Goal: Information Seeking & Learning: Learn about a topic

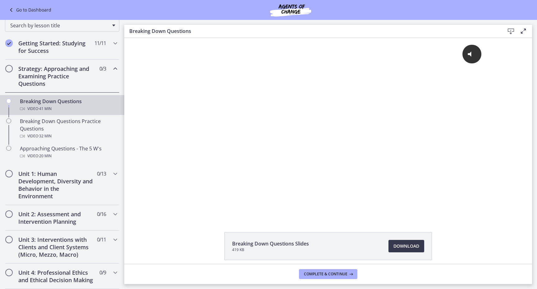
scroll to position [91, 0]
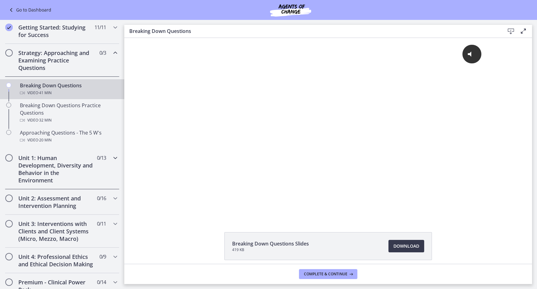
click at [97, 173] on div "Unit 1: Human Development, Diversity and Behavior in the Environment 0 / 13 Com…" at bounding box center [62, 169] width 114 height 40
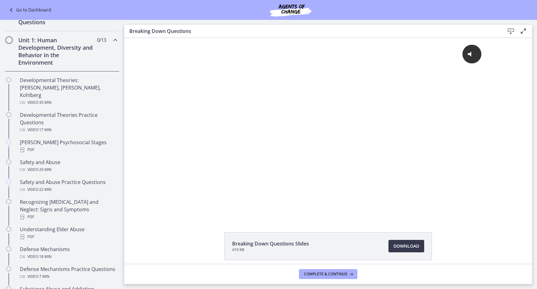
scroll to position [0, 0]
click at [55, 56] on h2 "Unit 1: Human Development, Diversity and Behavior in the Environment" at bounding box center [56, 51] width 76 height 30
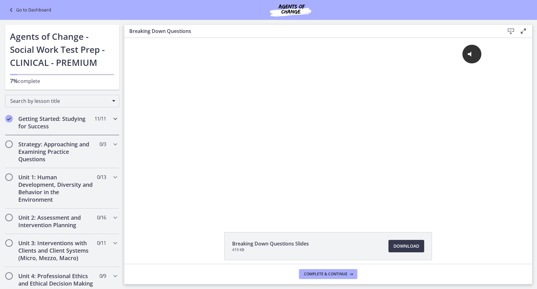
click at [68, 123] on h2 "Getting Started: Studying for Success" at bounding box center [56, 122] width 76 height 15
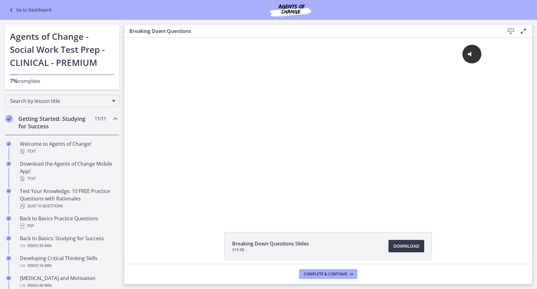
click at [68, 123] on h2 "Getting Started: Studying for Success" at bounding box center [56, 122] width 76 height 15
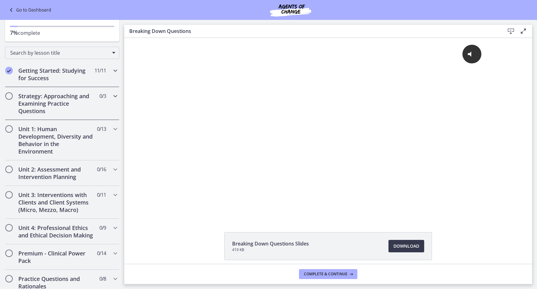
scroll to position [50, 0]
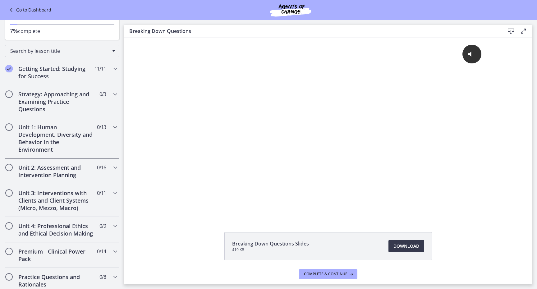
click at [76, 136] on h2 "Unit 1: Human Development, Diversity and Behavior in the Environment" at bounding box center [56, 138] width 76 height 30
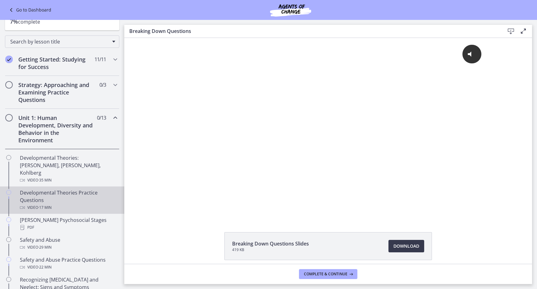
scroll to position [54, 0]
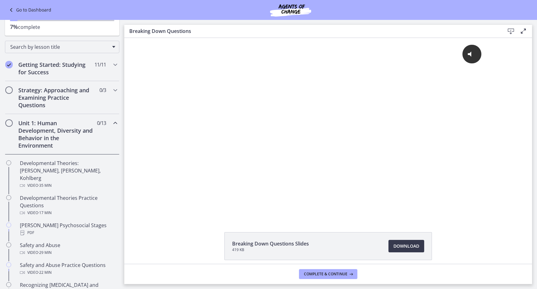
click at [69, 140] on h2 "Unit 1: Human Development, Diversity and Behavior in the Environment" at bounding box center [56, 134] width 76 height 30
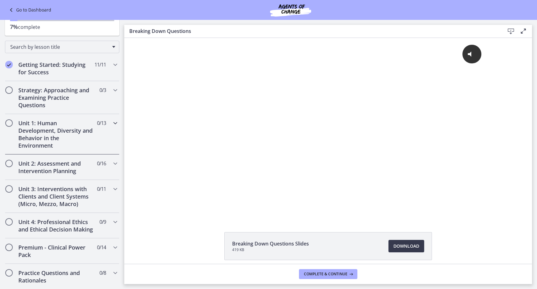
click at [69, 140] on h2 "Unit 1: Human Development, Diversity and Behavior in the Environment" at bounding box center [56, 134] width 76 height 30
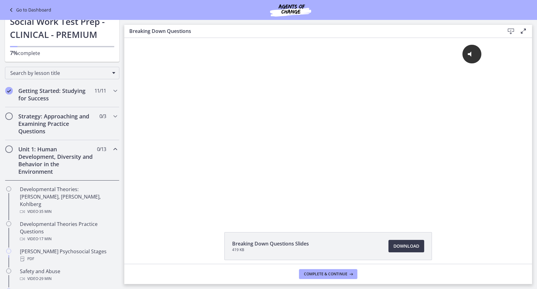
scroll to position [25, 0]
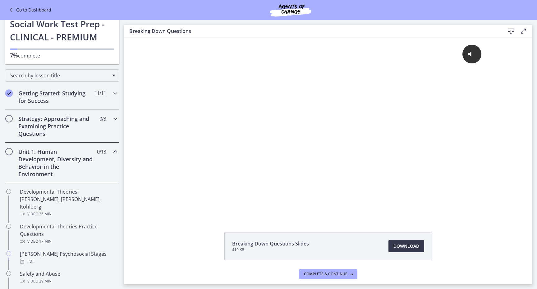
click at [82, 120] on h2 "Strategy: Approaching and Examining Practice Questions" at bounding box center [56, 126] width 76 height 22
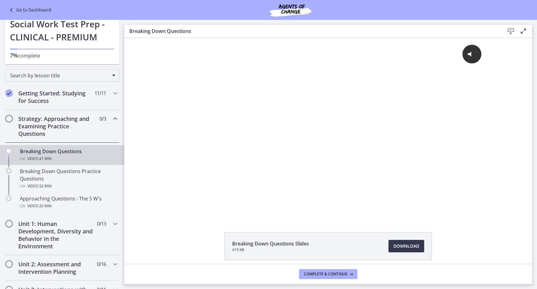
click at [67, 153] on div "Breaking Down Questions Video · 41 min" at bounding box center [68, 155] width 97 height 15
click at [58, 116] on h2 "Strategy: Approaching and Examining Practice Questions" at bounding box center [56, 126] width 76 height 22
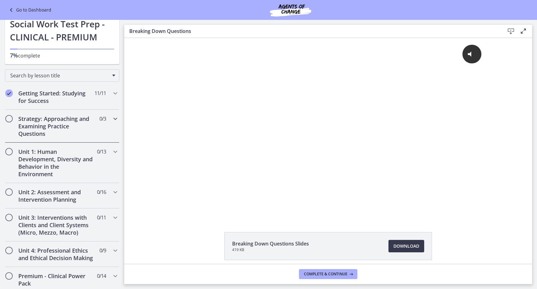
click at [58, 116] on h2 "Strategy: Approaching and Examining Practice Questions" at bounding box center [56, 126] width 76 height 22
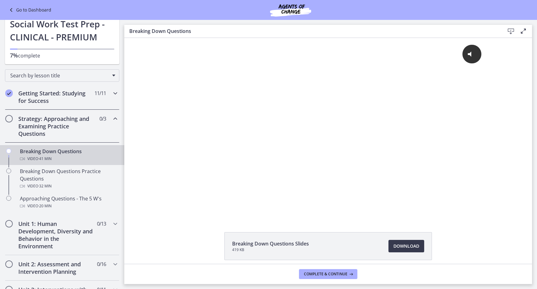
click at [72, 94] on h2 "Getting Started: Studying for Success" at bounding box center [56, 97] width 76 height 15
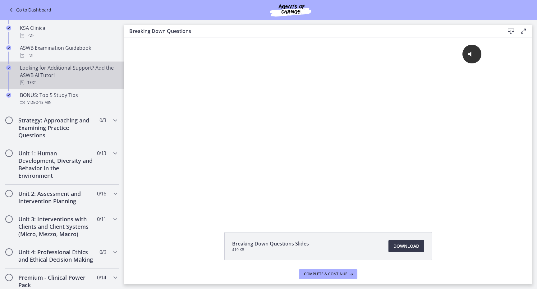
scroll to position [269, 0]
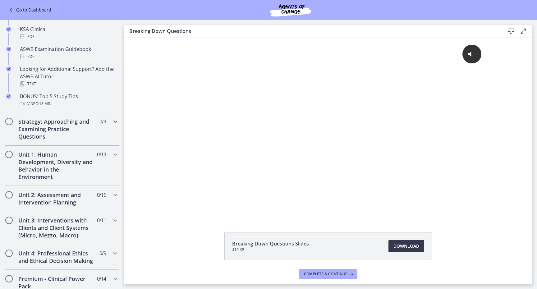
click at [73, 124] on h2 "Strategy: Approaching and Examining Practice Questions" at bounding box center [56, 129] width 76 height 22
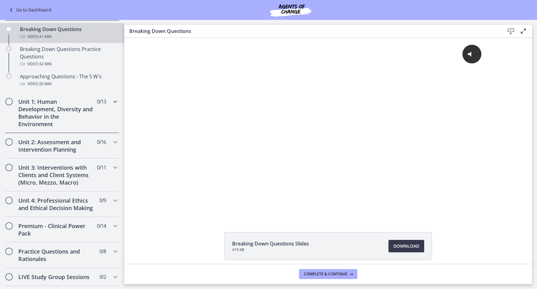
scroll to position [122, 0]
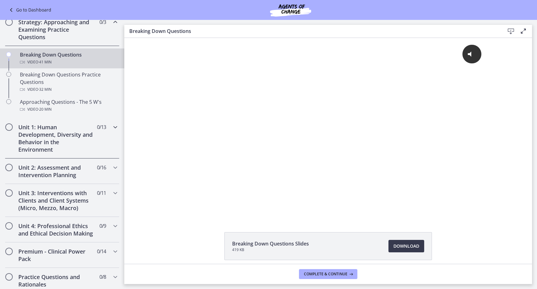
click at [67, 136] on h2 "Unit 1: Human Development, Diversity and Behavior in the Environment" at bounding box center [56, 138] width 76 height 30
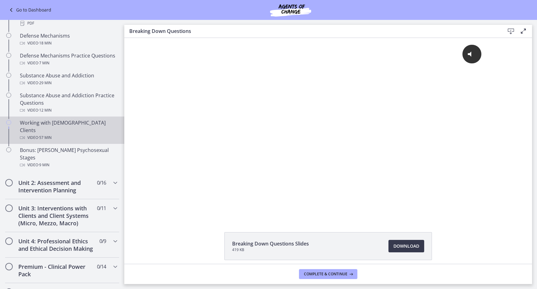
scroll to position [355, 0]
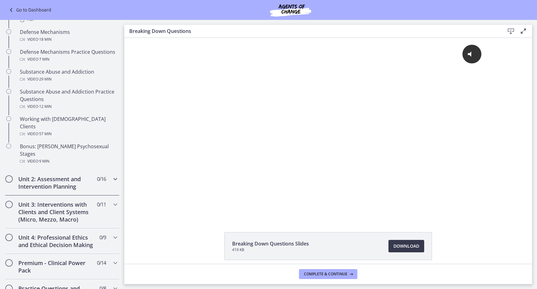
click at [66, 175] on h2 "Unit 2: Assessment and Intervention Planning" at bounding box center [56, 182] width 76 height 15
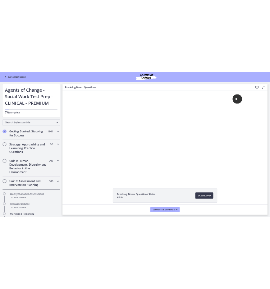
scroll to position [0, 0]
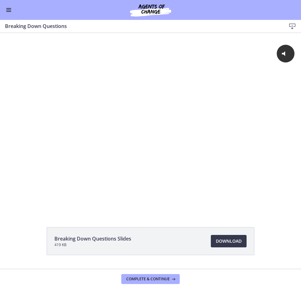
click at [9, 6] on button "Enable menu" at bounding box center [8, 9] width 7 height 7
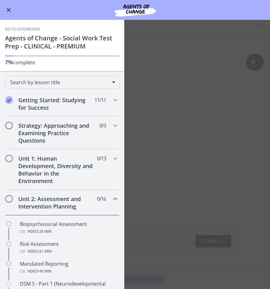
click at [114, 201] on icon "Chapters" at bounding box center [115, 198] width 7 height 7
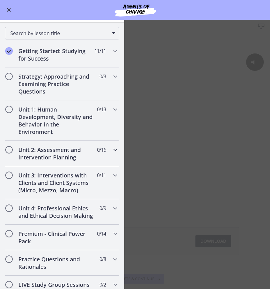
scroll to position [55, 0]
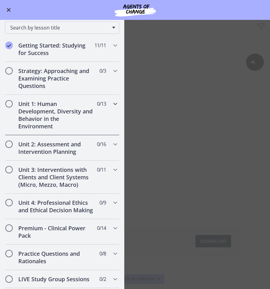
click at [78, 108] on h2 "Unit 1: Human Development, Diversity and Behavior in the Environment" at bounding box center [56, 115] width 76 height 30
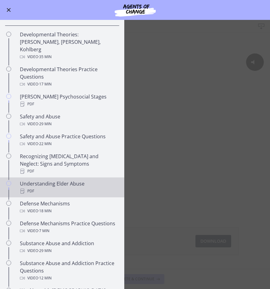
scroll to position [348, 0]
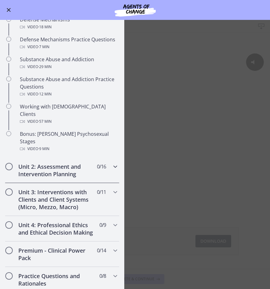
click at [63, 163] on h2 "Unit 2: Assessment and Intervention Planning" at bounding box center [56, 170] width 76 height 15
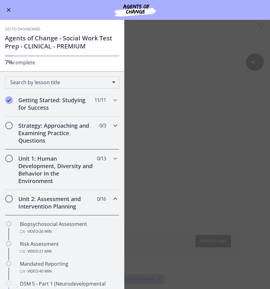
scroll to position [0, 0]
click at [71, 162] on h2 "Unit 1: Human Development, Diversity and Behavior in the Environment" at bounding box center [56, 170] width 76 height 30
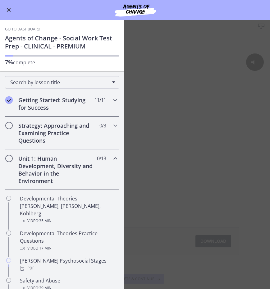
click at [56, 101] on h2 "Getting Started: Studying for Success" at bounding box center [56, 103] width 76 height 15
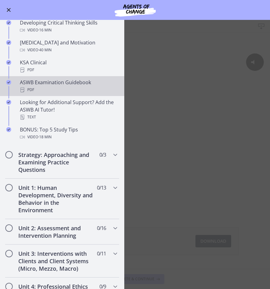
scroll to position [216, 0]
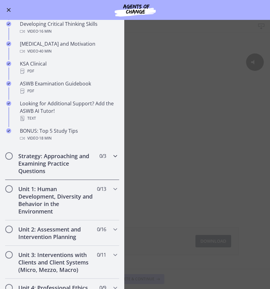
click at [60, 159] on h2 "Strategy: Approaching and Examining Practice Questions" at bounding box center [56, 163] width 76 height 22
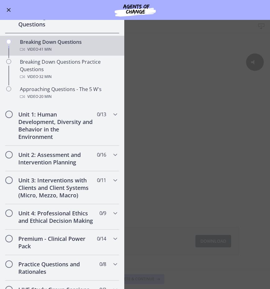
scroll to position [104, 0]
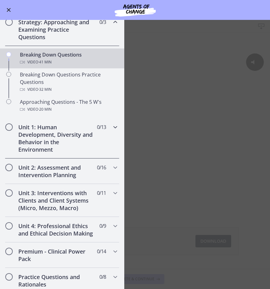
click at [64, 135] on h2 "Unit 1: Human Development, Diversity and Behavior in the Environment" at bounding box center [56, 138] width 76 height 30
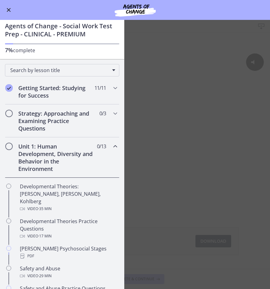
scroll to position [7, 0]
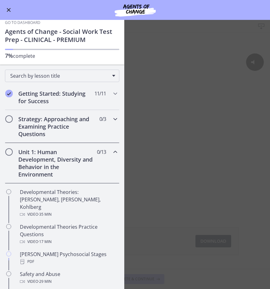
click at [81, 123] on h2 "Strategy: Approaching and Examining Practice Questions" at bounding box center [56, 126] width 76 height 22
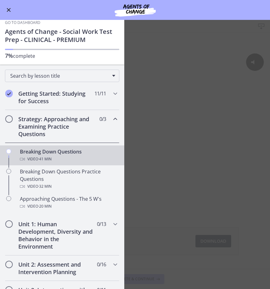
click at [81, 123] on h2 "Strategy: Approaching and Examining Practice Questions" at bounding box center [56, 126] width 76 height 22
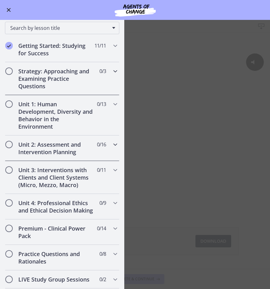
scroll to position [59, 0]
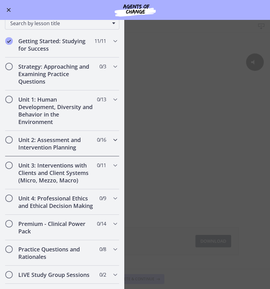
click at [50, 143] on h2 "Unit 2: Assessment and Intervention Planning" at bounding box center [56, 143] width 76 height 15
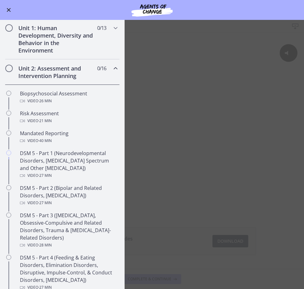
scroll to position [158, 0]
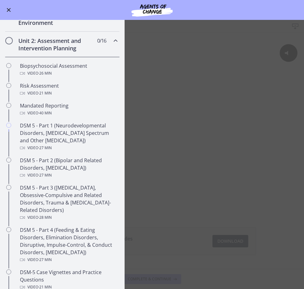
click at [71, 47] on h2 "Unit 2: Assessment and Intervention Planning" at bounding box center [56, 44] width 76 height 15
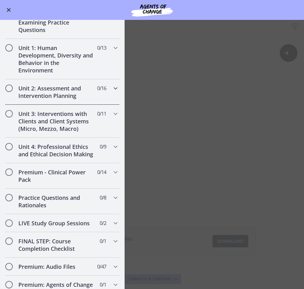
scroll to position [105, 0]
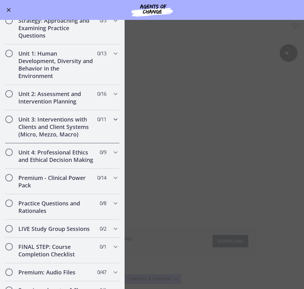
click at [69, 130] on h2 "Unit 3: Interventions with Clients and Client Systems (Micro, Mezzo, Macro)" at bounding box center [56, 127] width 76 height 22
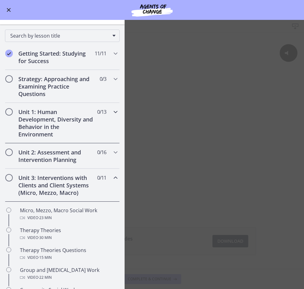
scroll to position [45, 0]
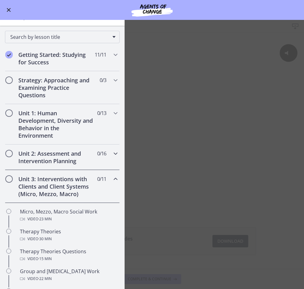
click at [83, 150] on div "Unit 2: Assessment and Intervention Planning 0 / 16 Completed" at bounding box center [62, 157] width 114 height 25
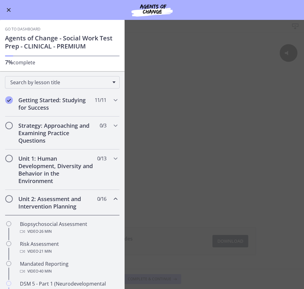
scroll to position [0, 0]
click at [59, 171] on h2 "Unit 1: Human Development, Diversity and Behavior in the Environment" at bounding box center [56, 170] width 76 height 30
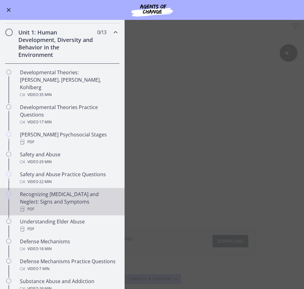
scroll to position [113, 0]
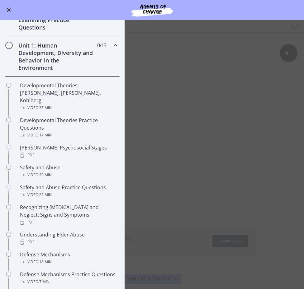
click at [63, 58] on h2 "Unit 1: Human Development, Diversity and Behavior in the Environment" at bounding box center [56, 57] width 76 height 30
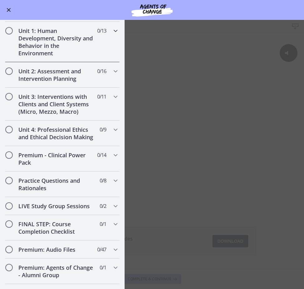
scroll to position [129, 0]
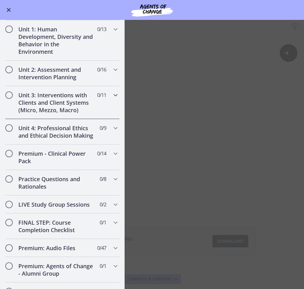
click at [64, 104] on h2 "Unit 3: Interventions with Clients and Client Systems (Micro, Mezzo, Macro)" at bounding box center [56, 102] width 76 height 22
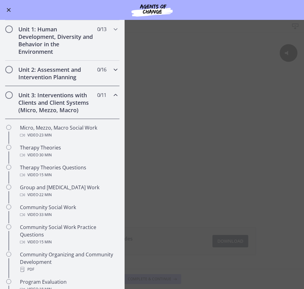
click at [74, 78] on h2 "Unit 2: Assessment and Intervention Planning" at bounding box center [56, 73] width 76 height 15
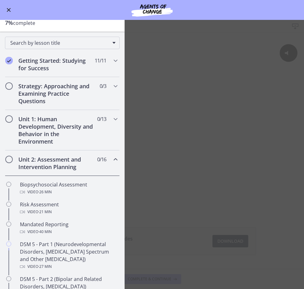
scroll to position [23, 0]
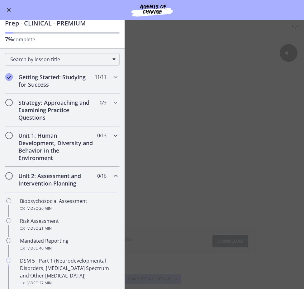
click at [64, 148] on h2 "Unit 1: Human Development, Diversity and Behavior in the Environment" at bounding box center [56, 147] width 76 height 30
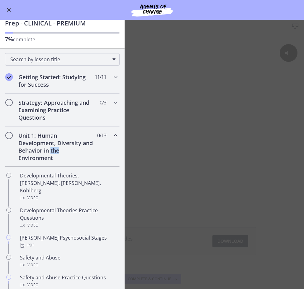
click at [64, 148] on h2 "Unit 1: Human Development, Diversity and Behavior in the Environment" at bounding box center [56, 147] width 76 height 30
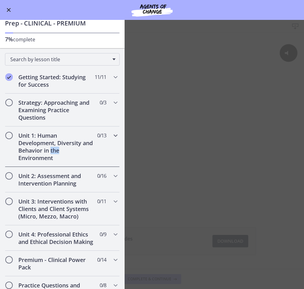
click at [64, 148] on h2 "Unit 1: Human Development, Diversity and Behavior in the Environment" at bounding box center [56, 147] width 76 height 30
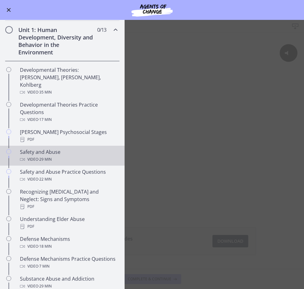
scroll to position [129, 0]
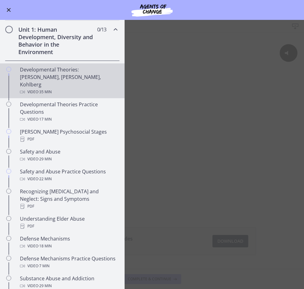
click at [66, 77] on div "Developmental Theories: [PERSON_NAME], [PERSON_NAME], Kohlberg Video · 35 min" at bounding box center [68, 81] width 97 height 30
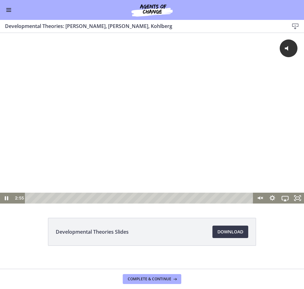
click at [48, 197] on div "Playbar" at bounding box center [140, 198] width 220 height 11
click at [55, 198] on div "4:02" at bounding box center [140, 198] width 220 height 11
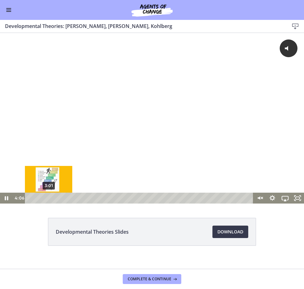
click at [48, 199] on div "3:01" at bounding box center [140, 198] width 220 height 11
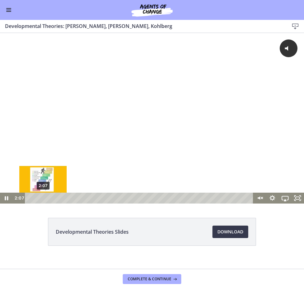
click at [43, 200] on div "2:07" at bounding box center [140, 198] width 220 height 11
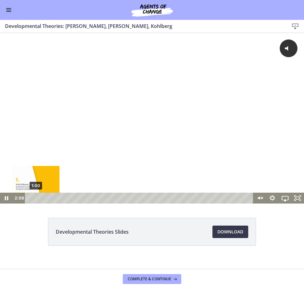
click at [36, 200] on div "1:00" at bounding box center [140, 198] width 220 height 11
click at [38, 197] on div "1:20" at bounding box center [140, 198] width 220 height 11
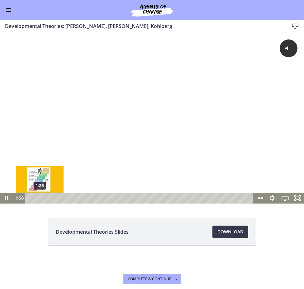
click at [40, 197] on div "1:38" at bounding box center [140, 198] width 220 height 11
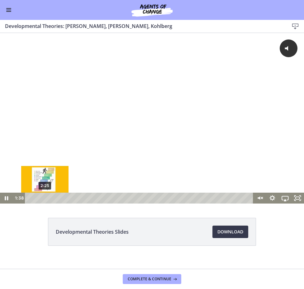
click at [45, 198] on div "2:25" at bounding box center [140, 198] width 220 height 11
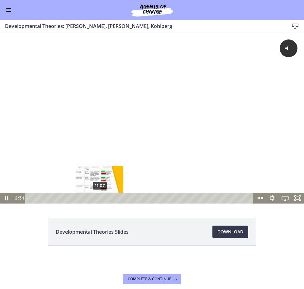
click at [100, 200] on div "11:07" at bounding box center [140, 198] width 220 height 11
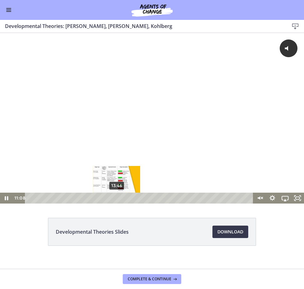
click at [117, 198] on div "13:46" at bounding box center [140, 198] width 220 height 11
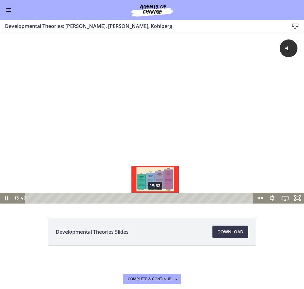
click at [155, 197] on div "19:52" at bounding box center [140, 198] width 220 height 11
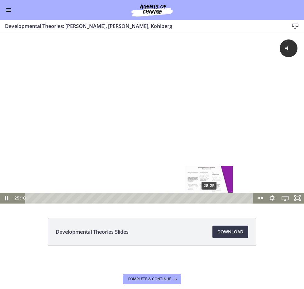
click at [209, 198] on div "28:25" at bounding box center [140, 198] width 220 height 11
click at [219, 197] on div "29:59" at bounding box center [140, 198] width 220 height 11
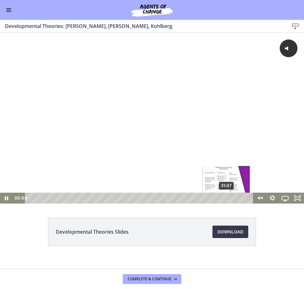
click at [226, 199] on div "31:07" at bounding box center [140, 198] width 220 height 11
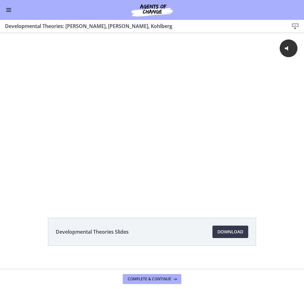
click at [10, 6] on button "Enable menu" at bounding box center [8, 9] width 7 height 7
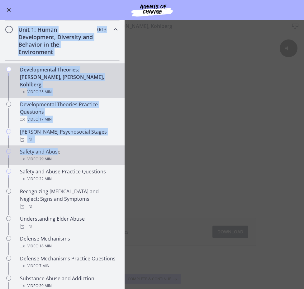
drag, startPoint x: 18, startPoint y: 21, endPoint x: 57, endPoint y: 142, distance: 127.5
click at [57, 142] on div "Unit 1: Human Development, Diversity and Behavior in the Environment 0 / 13 Com…" at bounding box center [62, 199] width 124 height 356
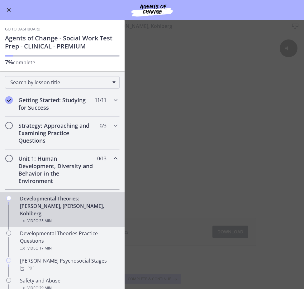
click at [102, 13] on div "Go to Dashboard" at bounding box center [152, 10] width 304 height 20
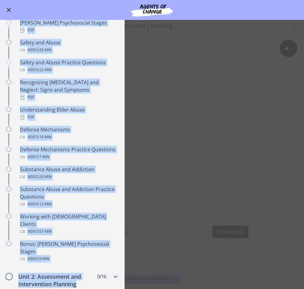
scroll to position [238, 0]
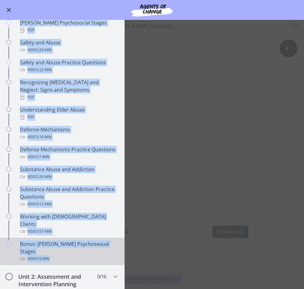
drag, startPoint x: 20, startPoint y: 62, endPoint x: 107, endPoint y: 235, distance: 194.3
copy div "Lore 5: Ipsum Dolorsitame, Consectet adi Elitsedd ei tem Incididuntu 7 / 67 Lab…"
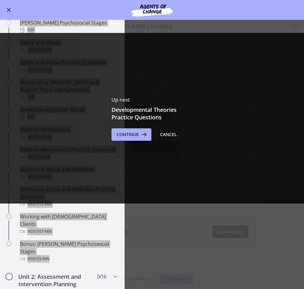
scroll to position [0, 0]
click at [171, 140] on button "Cancel" at bounding box center [168, 134] width 27 height 12
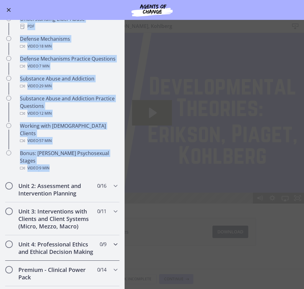
scroll to position [386, 0]
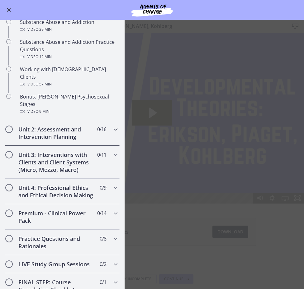
click at [114, 126] on icon "Chapters" at bounding box center [115, 129] width 7 height 7
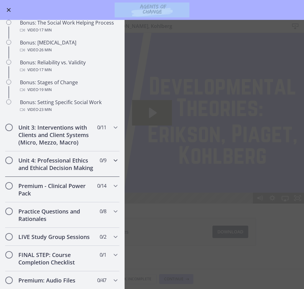
scroll to position [522, 0]
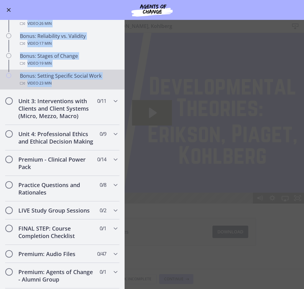
drag, startPoint x: 19, startPoint y: 130, endPoint x: 95, endPoint y: 82, distance: 90.1
copy div "Lore 7: Ipsumdolor sit Ametconsecte Adipisci 4 / 97 Elitseddo Eiusmodtemporin U…"
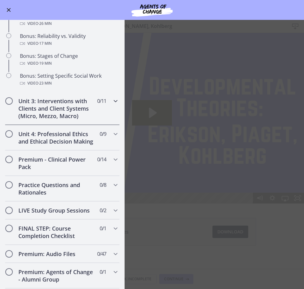
click at [66, 103] on h2 "Unit 3: Interventions with Clients and Client Systems (Micro, Mezzo, Macro)" at bounding box center [56, 108] width 76 height 22
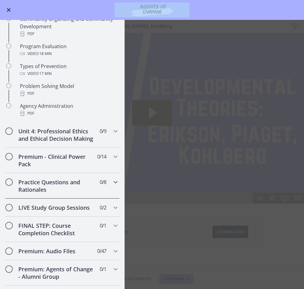
scroll to position [387, 0]
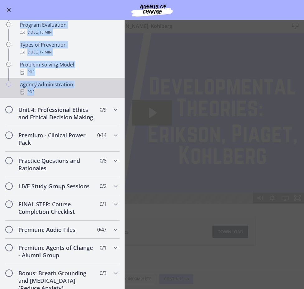
drag, startPoint x: 20, startPoint y: 113, endPoint x: 80, endPoint y: 92, distance: 63.6
copy div "Unit 3: Interventions with Clients and Client Systems (Micro, Mezzo, Macro) 0 /…"
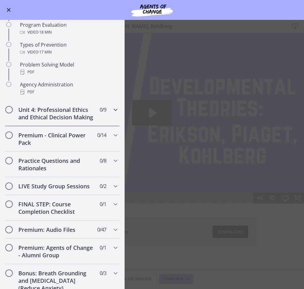
click at [114, 110] on icon "Chapters" at bounding box center [115, 109] width 7 height 7
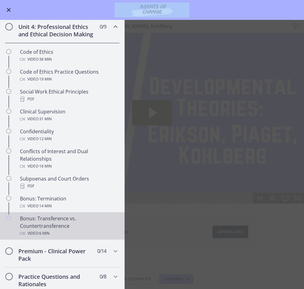
scroll to position [242, 0]
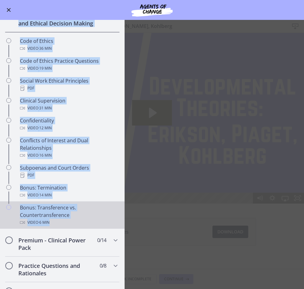
drag, startPoint x: 18, startPoint y: 74, endPoint x: 60, endPoint y: 224, distance: 155.7
click at [60, 224] on div "Unit 4: Professional Ethics and Ethical Decision Making 0 / 9 Completed Code of…" at bounding box center [62, 119] width 124 height 225
copy div "Unit 4: Professional Ethics and Ethical Decision Making 0 / 9 Completed Code of…"
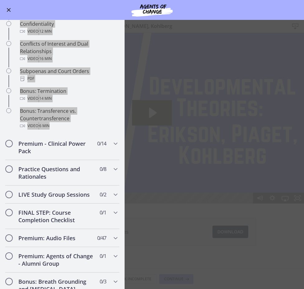
scroll to position [342, 0]
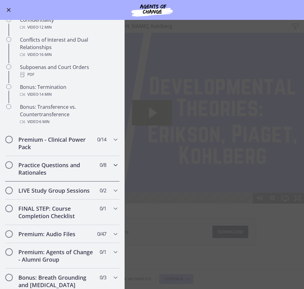
click at [111, 166] on div "Practice Questions and Rationales 0 / 8 Completed" at bounding box center [62, 168] width 114 height 25
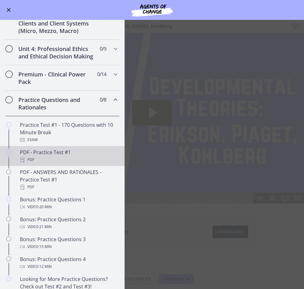
scroll to position [204, 0]
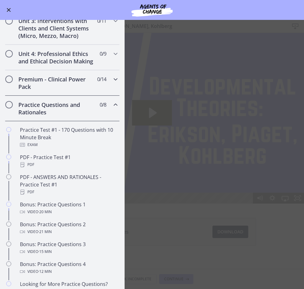
click at [82, 81] on h2 "Premium - Clinical Power Pack" at bounding box center [56, 83] width 76 height 15
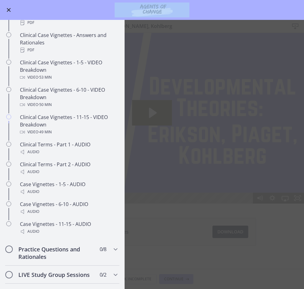
scroll to position [410, 0]
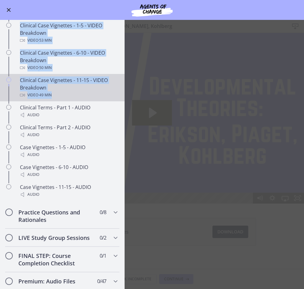
drag, startPoint x: 16, startPoint y: 28, endPoint x: 105, endPoint y: 94, distance: 111.0
click at [105, 94] on div "Premium - Clinical Power Pack 0 / 14 Completed Introduction: Clinical Power Pac…" at bounding box center [62, 33] width 124 height 339
copy div "Premium - Clinical Power Pack 0 / 14 Completed Introduction: Clinical Power Pac…"
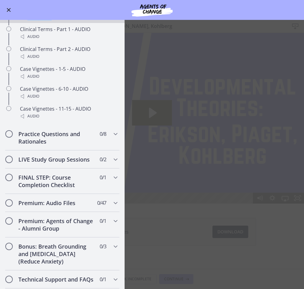
scroll to position [492, 0]
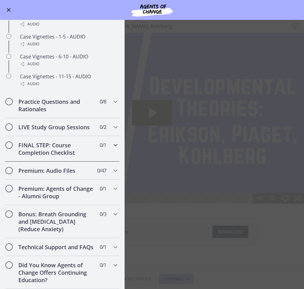
click at [67, 156] on div "FINAL STEP: Course Completion Checklist 0 / 1 Completed" at bounding box center [62, 148] width 114 height 25
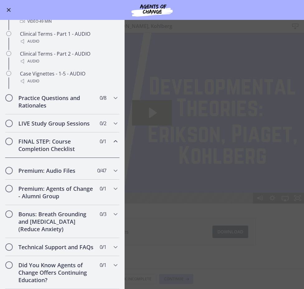
scroll to position [239, 0]
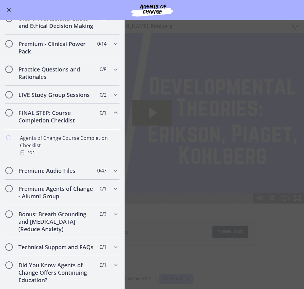
click at [69, 118] on h2 "FINAL STEP: Course Completion Checklist" at bounding box center [56, 116] width 76 height 15
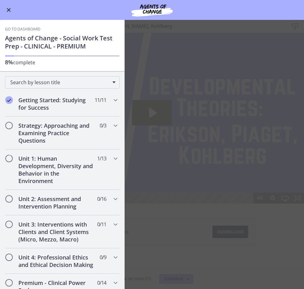
scroll to position [0, 0]
click at [62, 134] on h2 "Strategy: Approaching and Examining Practice Questions" at bounding box center [56, 133] width 76 height 22
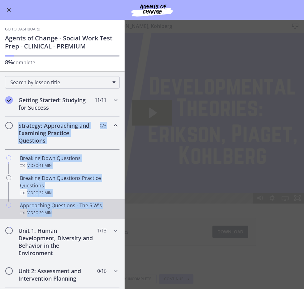
drag, startPoint x: 17, startPoint y: 126, endPoint x: 83, endPoint y: 214, distance: 109.8
click at [83, 214] on div "Strategy: Approaching and Examining Practice Questions 0 / 3 Completed Breaking…" at bounding box center [62, 169] width 124 height 105
copy div "Strategy: Approaching and Examining Practice Questions 0 / 3 Completed Breaking…"
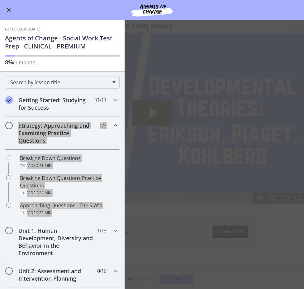
drag, startPoint x: 302, startPoint y: 248, endPoint x: 61, endPoint y: 125, distance: 270.2
click at [61, 125] on h2 "Strategy: Approaching and Examining Practice Questions" at bounding box center [56, 133] width 76 height 22
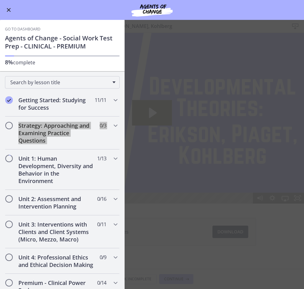
click at [53, 141] on h2 "Strategy: Approaching and Examining Practice Questions" at bounding box center [56, 133] width 76 height 22
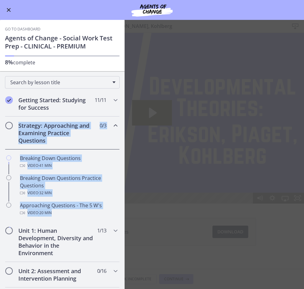
click at [48, 135] on h2 "Strategy: Approaching and Examining Practice Questions" at bounding box center [56, 133] width 76 height 22
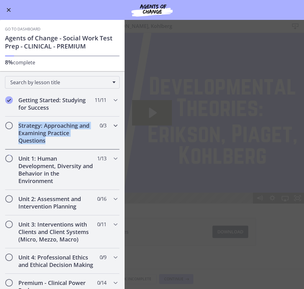
drag, startPoint x: 19, startPoint y: 123, endPoint x: 48, endPoint y: 142, distance: 35.2
copy h2 "Strategy: Approaching and Examining Practice Questions"
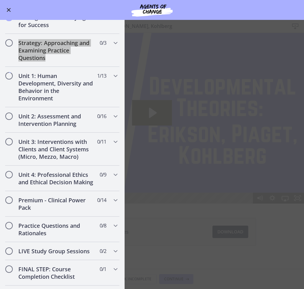
scroll to position [71, 0]
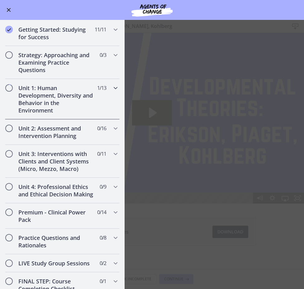
click at [57, 98] on h2 "Unit 1: Human Development, Diversity and Behavior in the Environment" at bounding box center [56, 99] width 76 height 30
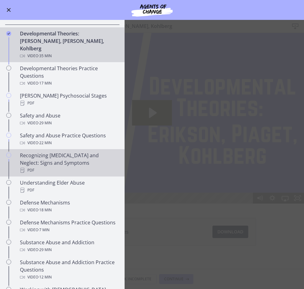
scroll to position [164, 0]
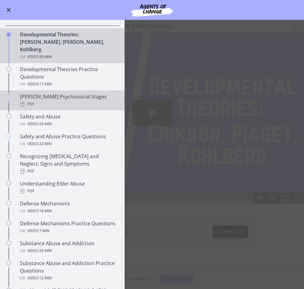
click at [77, 100] on div "PDF" at bounding box center [68, 103] width 97 height 7
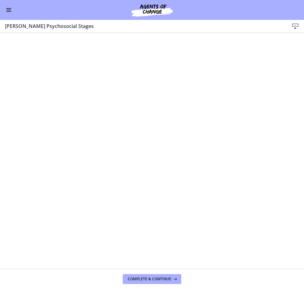
click at [11, 10] on button "Enable menu" at bounding box center [8, 9] width 7 height 7
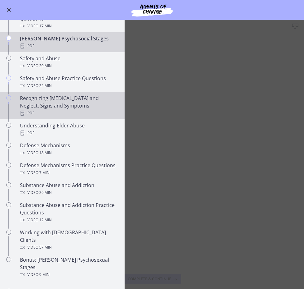
scroll to position [223, 0]
